Goal: Information Seeking & Learning: Find specific fact

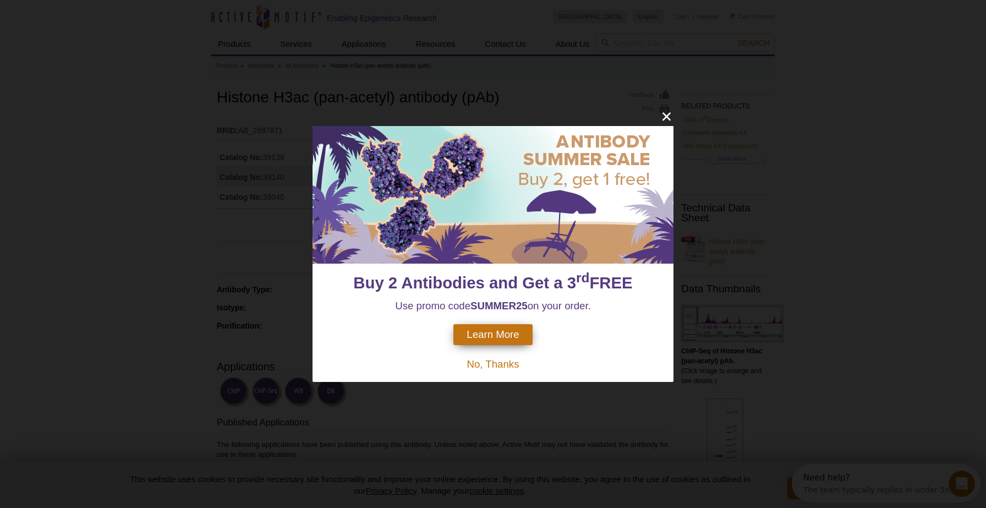
click at [494, 364] on span "No, Thanks" at bounding box center [492, 364] width 52 height 12
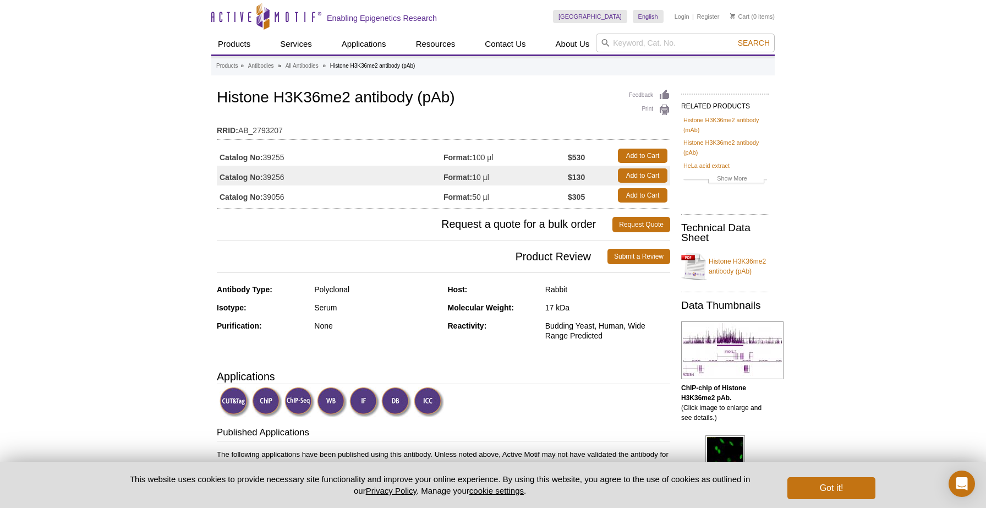
drag, startPoint x: 294, startPoint y: 156, endPoint x: 264, endPoint y: 156, distance: 29.7
click at [264, 156] on td "Catalog No: 39255" at bounding box center [330, 156] width 227 height 20
copy td "39255"
